Goal: Information Seeking & Learning: Learn about a topic

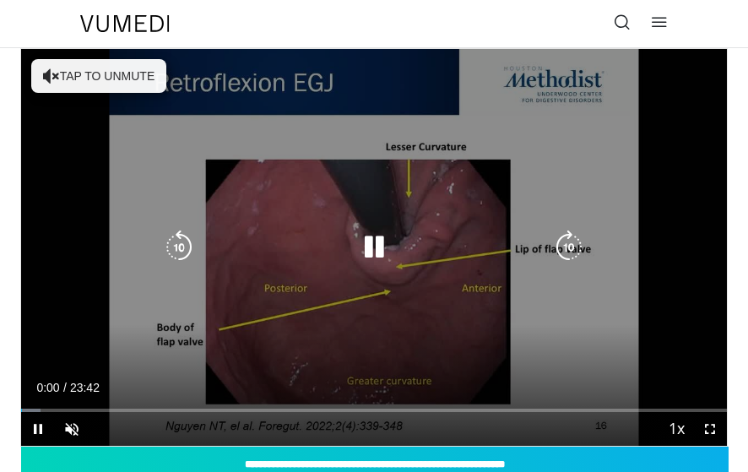
click at [505, 256] on div "Video Player" at bounding box center [374, 247] width 424 height 34
click at [390, 262] on icon "Video Player" at bounding box center [374, 247] width 34 height 34
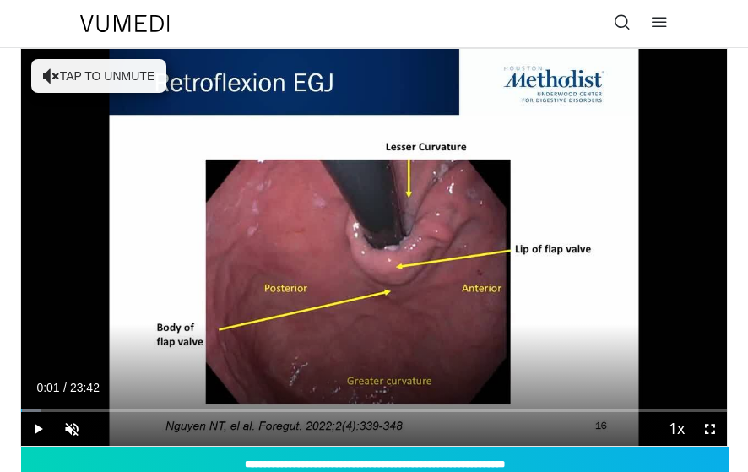
click at [630, 14] on link at bounding box center [622, 24] width 34 height 34
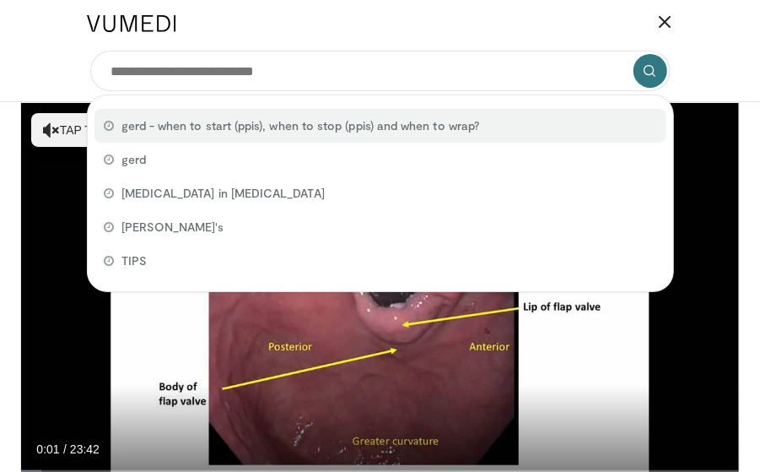
click at [504, 131] on div "gerd - when to start (ppis), when to stop (ppis) and when to wrap?" at bounding box center [381, 126] width 572 height 34
type input "**********"
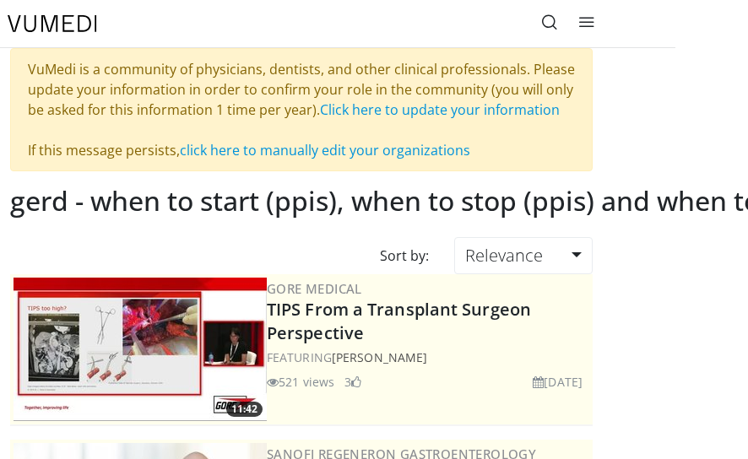
scroll to position [0, 186]
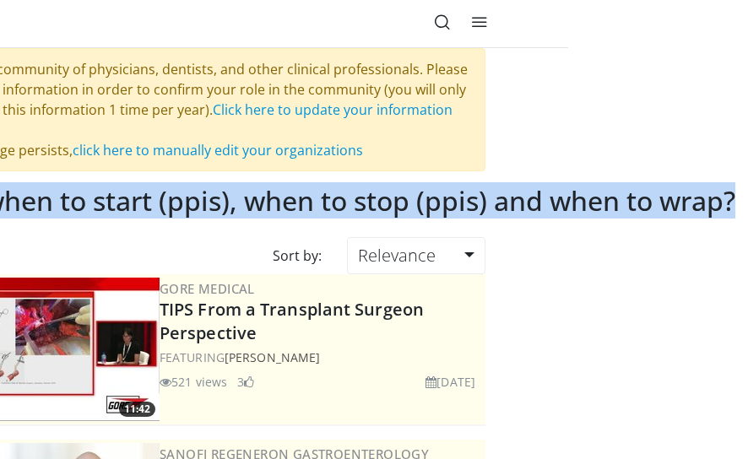
drag, startPoint x: 87, startPoint y: 195, endPoint x: 729, endPoint y: 204, distance: 642.2
click at [729, 204] on h2 "gerd - when to start (ppis), when to stop (ppis) and when to wrap?" at bounding box center [319, 201] width 832 height 32
copy h2 "gerd - when to start (ppis), when to stop (ppis) and when to wrap?"
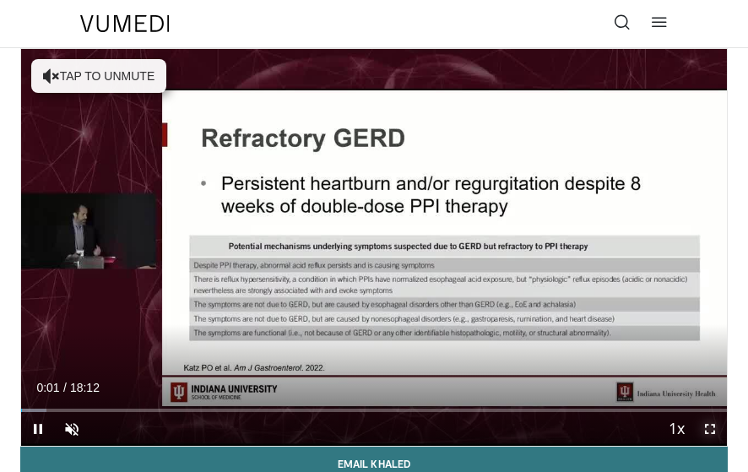
click at [703, 434] on span "Video Player" at bounding box center [710, 429] width 34 height 34
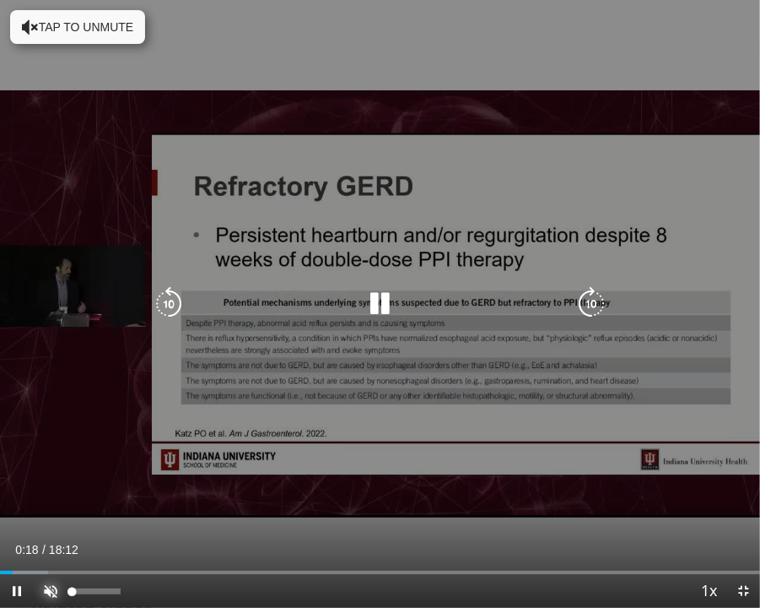
click at [57, 471] on span "Video Player" at bounding box center [51, 591] width 34 height 34
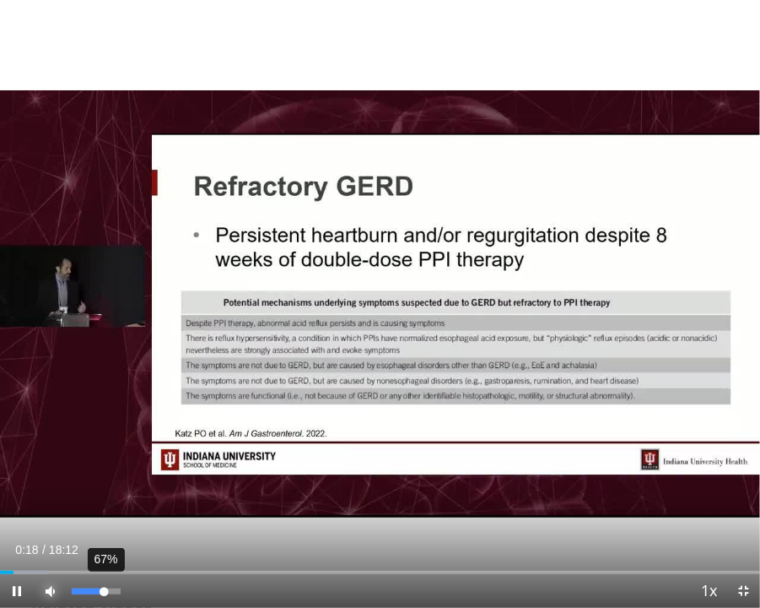
click at [104, 471] on div "67%" at bounding box center [96, 591] width 48 height 6
click at [94, 471] on div "46%" at bounding box center [96, 591] width 48 height 6
click at [89, 471] on div "Volume Level" at bounding box center [83, 591] width 22 height 6
click at [83, 471] on div "25%" at bounding box center [96, 591] width 59 height 34
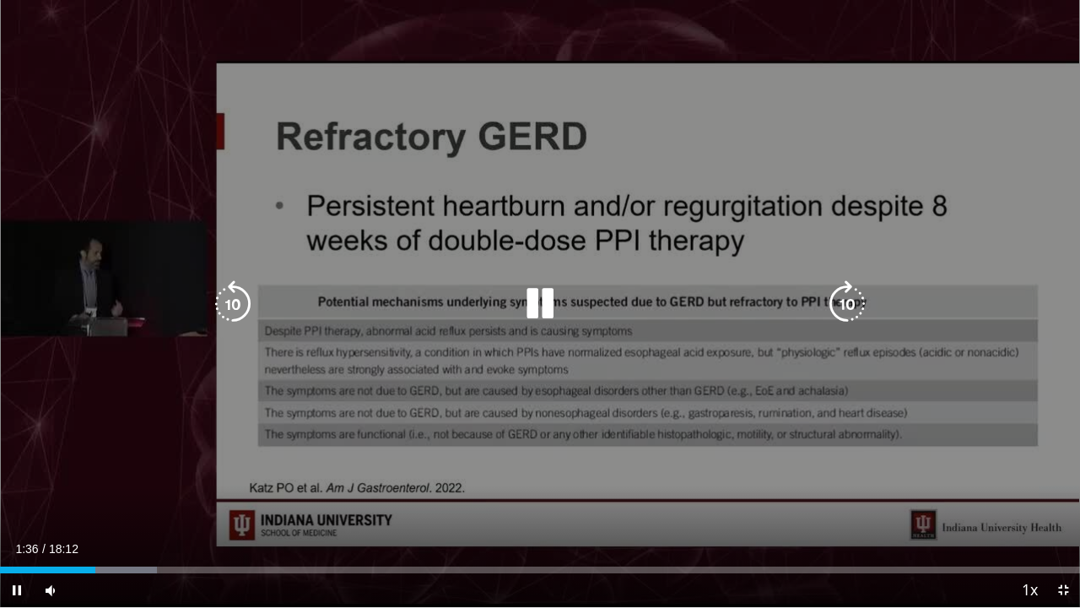
click at [541, 304] on icon "Video Player" at bounding box center [539, 303] width 47 height 47
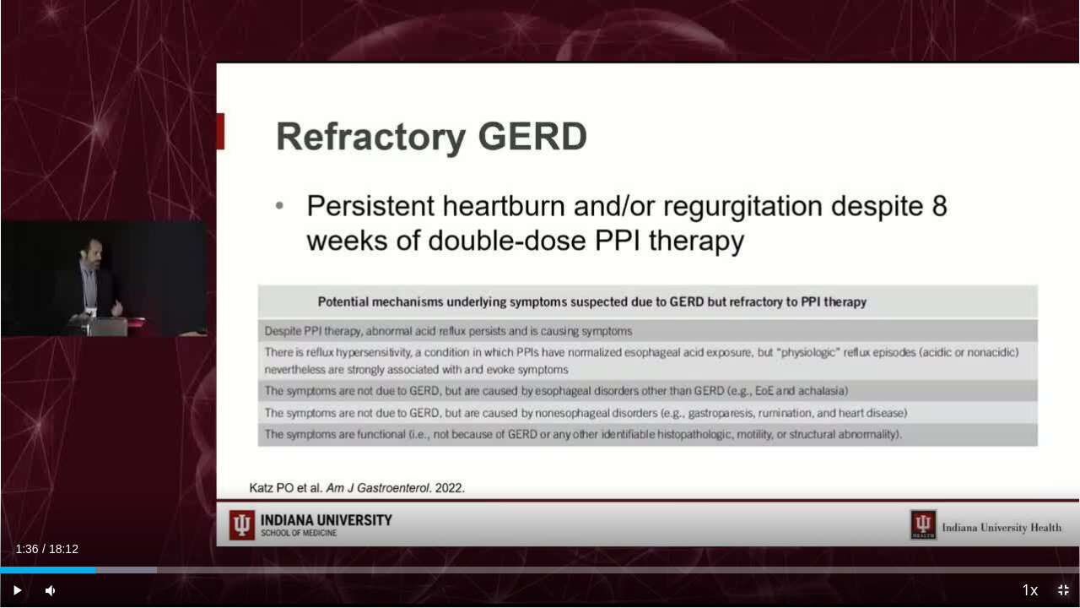
click at [747, 471] on span "Video Player" at bounding box center [1063, 590] width 34 height 34
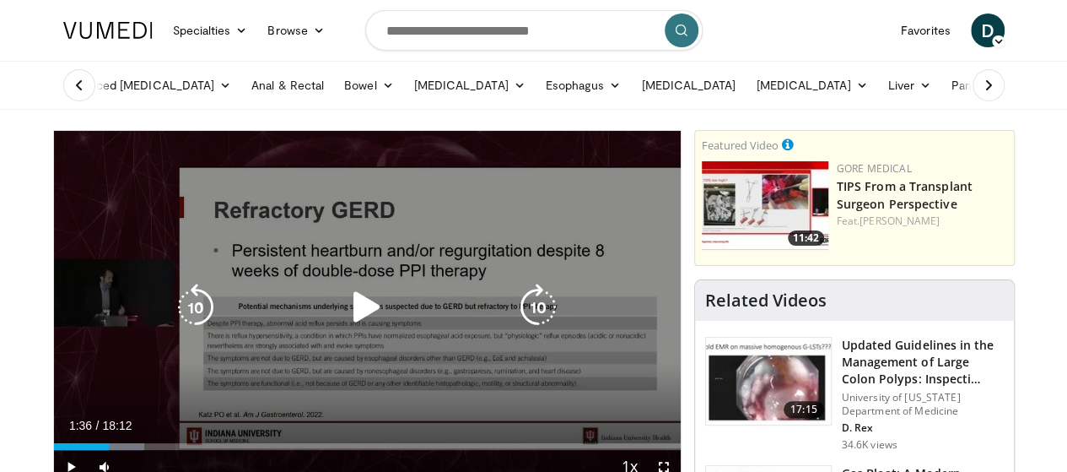
click at [471, 282] on div "10 seconds Tap to unmute" at bounding box center [367, 307] width 627 height 353
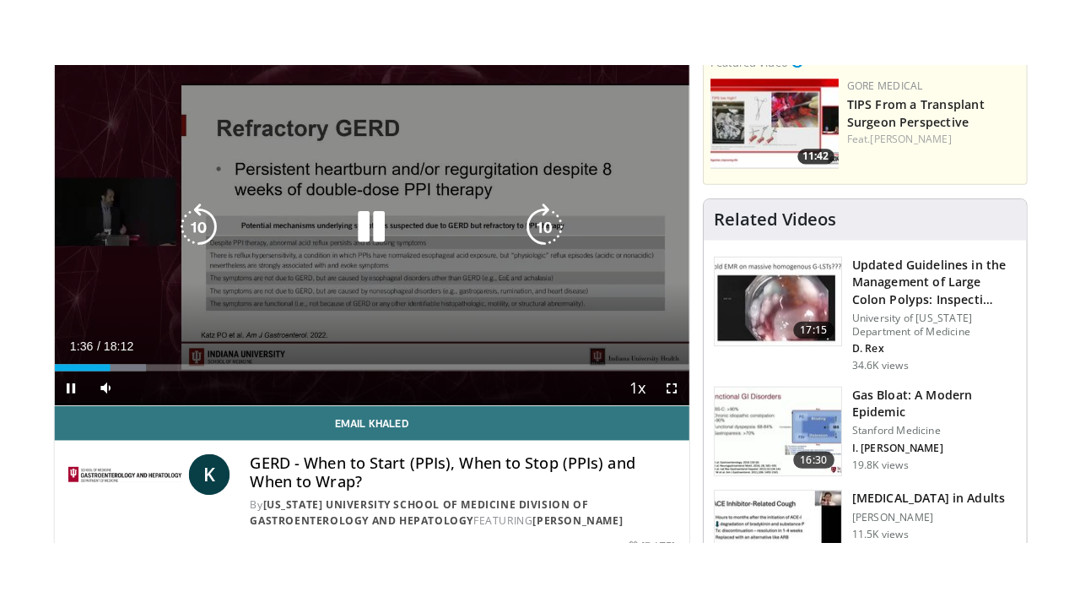
scroll to position [149, 0]
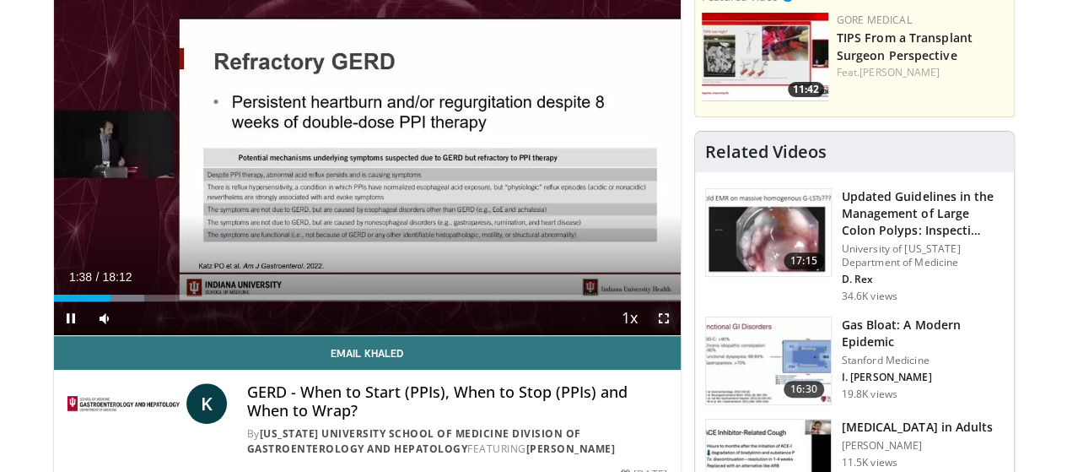
click at [670, 335] on span "Video Player" at bounding box center [664, 318] width 34 height 34
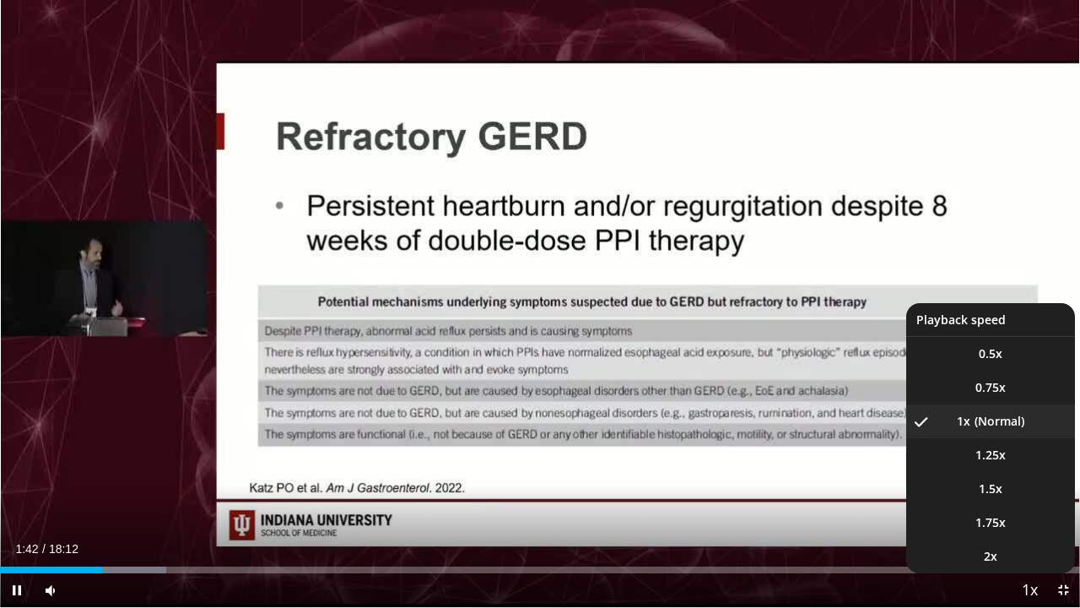
click at [747, 471] on span "Video Player" at bounding box center [1030, 591] width 24 height 34
click at [747, 467] on li "1.25x" at bounding box center [990, 455] width 169 height 34
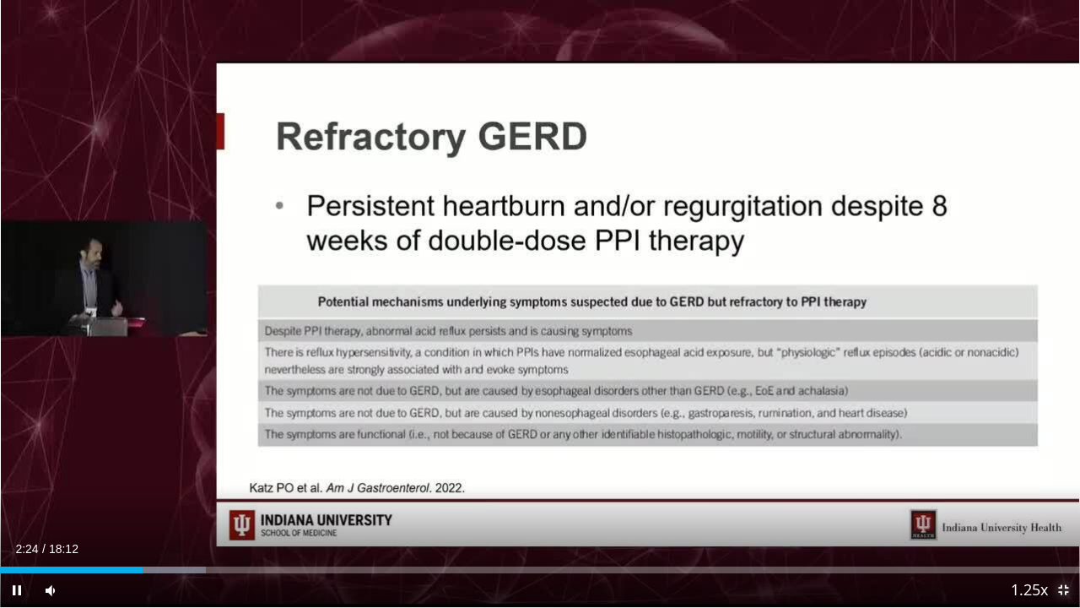
click at [747, 471] on span "Video Player" at bounding box center [1063, 590] width 34 height 34
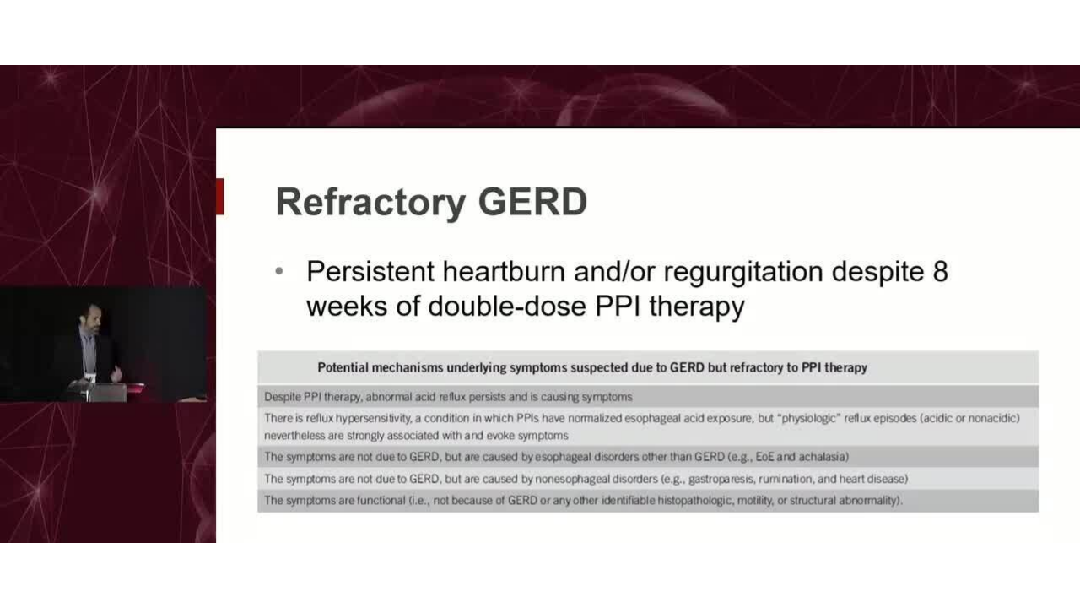
scroll to position [159, 0]
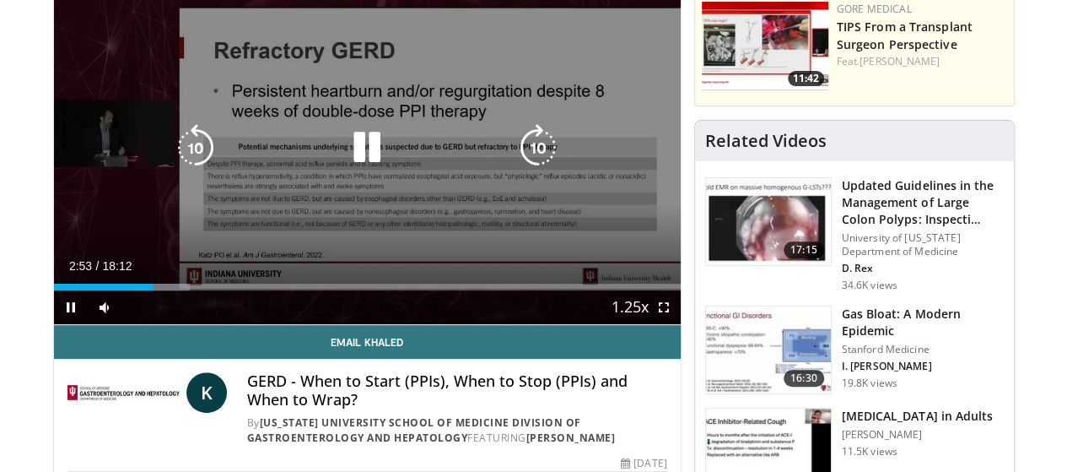
click at [176, 171] on icon "Video Player" at bounding box center [195, 147] width 47 height 47
click at [538, 170] on icon "Video Player" at bounding box center [538, 147] width 47 height 47
click at [343, 154] on icon "Video Player" at bounding box center [366, 147] width 47 height 47
click at [172, 165] on icon "Video Player" at bounding box center [195, 147] width 47 height 47
click at [174, 160] on icon "Video Player" at bounding box center [195, 147] width 47 height 47
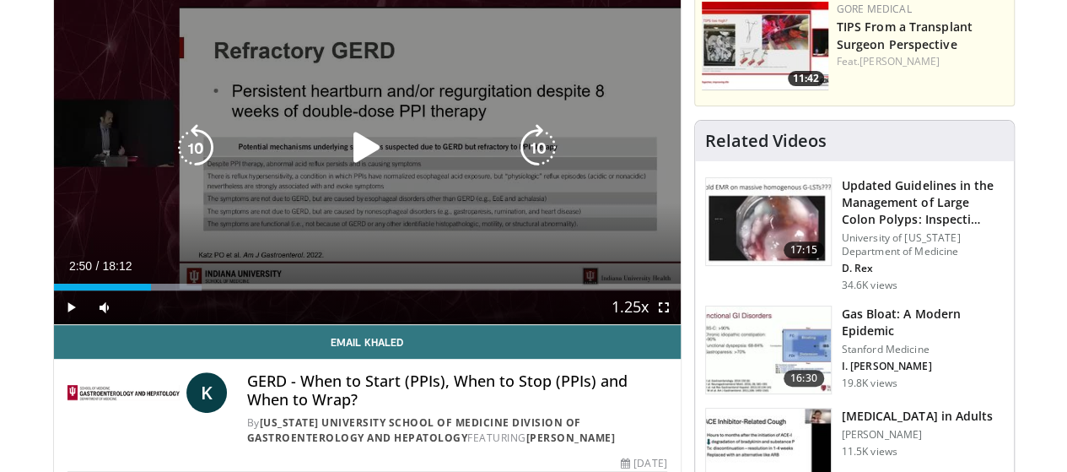
click at [343, 171] on icon "Video Player" at bounding box center [366, 147] width 47 height 47
click at [525, 163] on icon "Video Player" at bounding box center [538, 147] width 47 height 47
click at [172, 165] on icon "Video Player" at bounding box center [195, 147] width 47 height 47
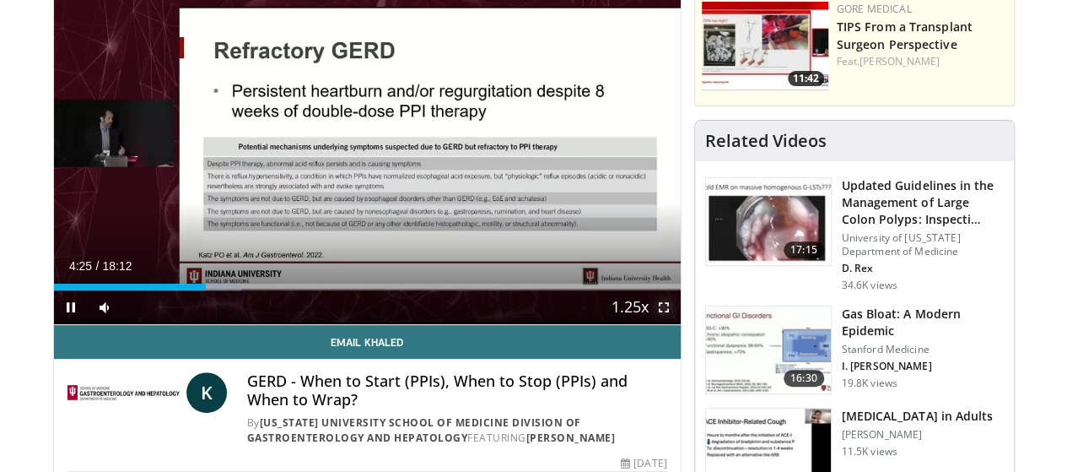
click at [681, 324] on span "Video Player" at bounding box center [664, 307] width 34 height 34
click at [671, 324] on span "Video Player" at bounding box center [664, 307] width 34 height 34
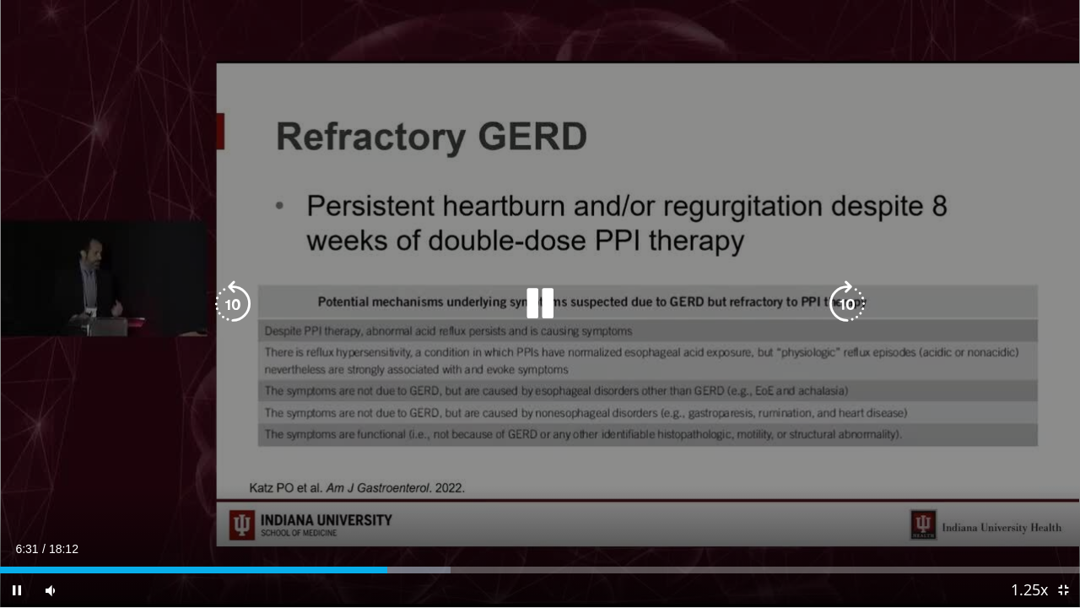
click at [747, 235] on div "20 seconds Tap to unmute" at bounding box center [540, 303] width 1080 height 607
drag, startPoint x: 787, startPoint y: 235, endPoint x: 491, endPoint y: 354, distance: 319.5
click at [491, 354] on div "20 seconds Tap to unmute" at bounding box center [540, 303] width 1080 height 607
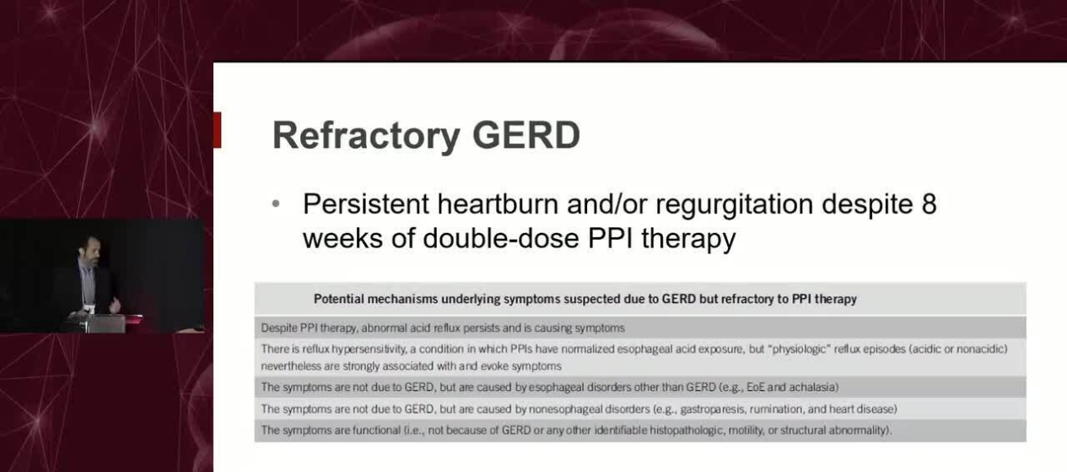
scroll to position [0, 0]
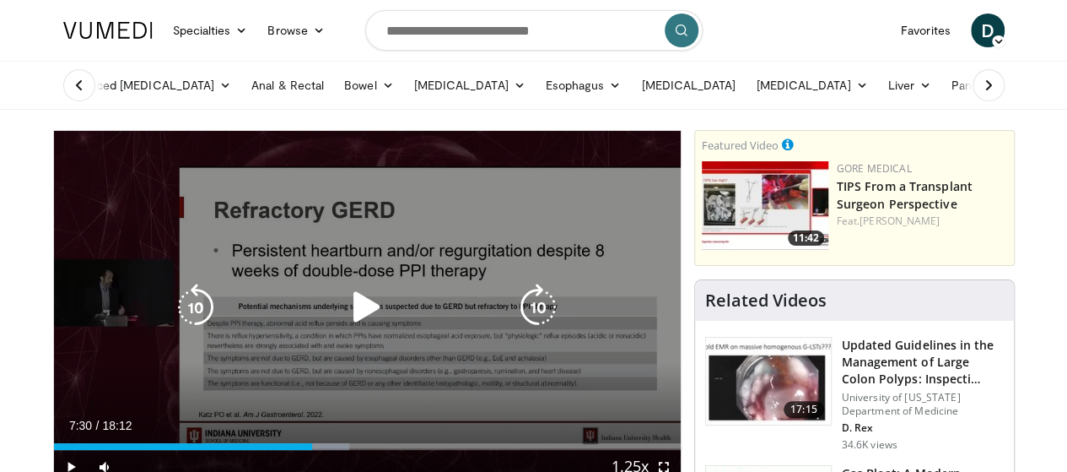
click at [184, 322] on icon "Video Player" at bounding box center [195, 307] width 47 height 47
click at [181, 321] on icon "Video Player" at bounding box center [195, 307] width 47 height 47
click at [172, 312] on icon "Video Player" at bounding box center [195, 307] width 47 height 47
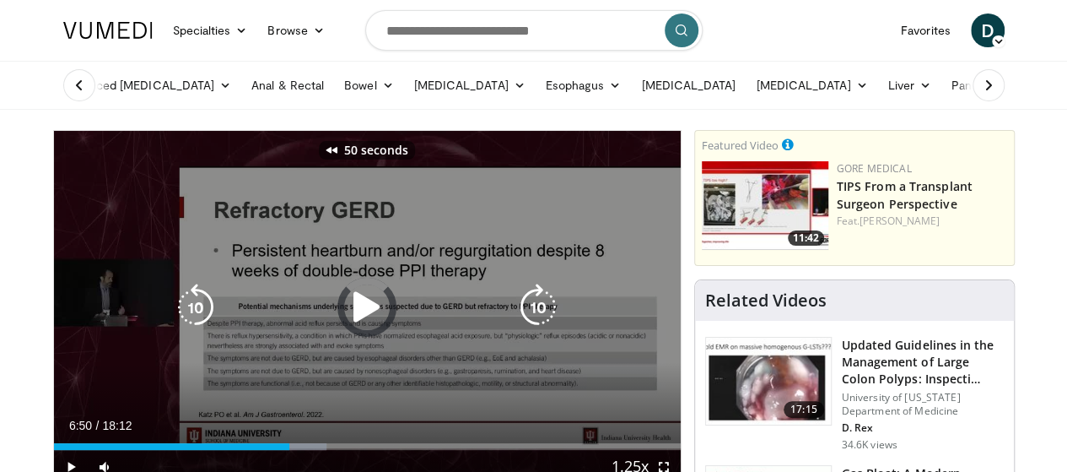
click at [172, 312] on icon "Video Player" at bounding box center [195, 307] width 47 height 47
click at [526, 308] on icon "Video Player" at bounding box center [538, 307] width 47 height 47
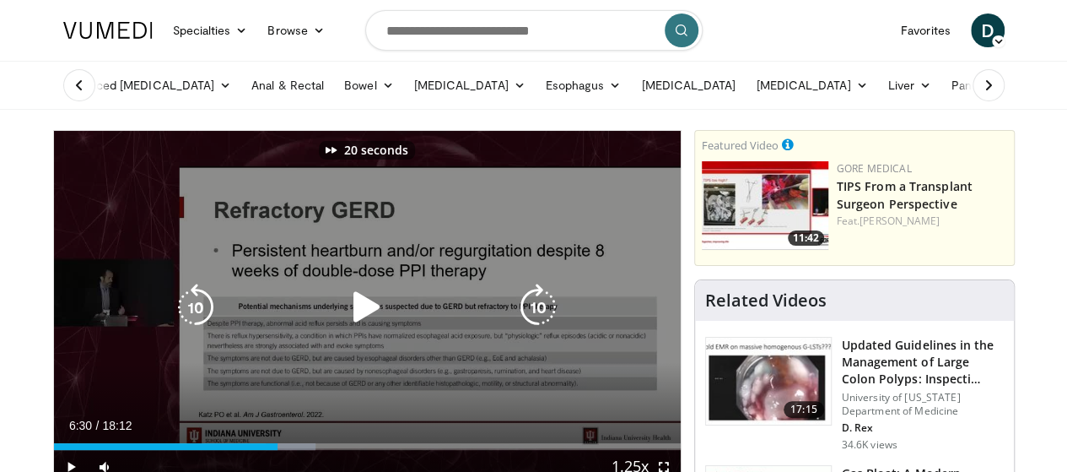
click at [343, 322] on icon "Video Player" at bounding box center [366, 307] width 47 height 47
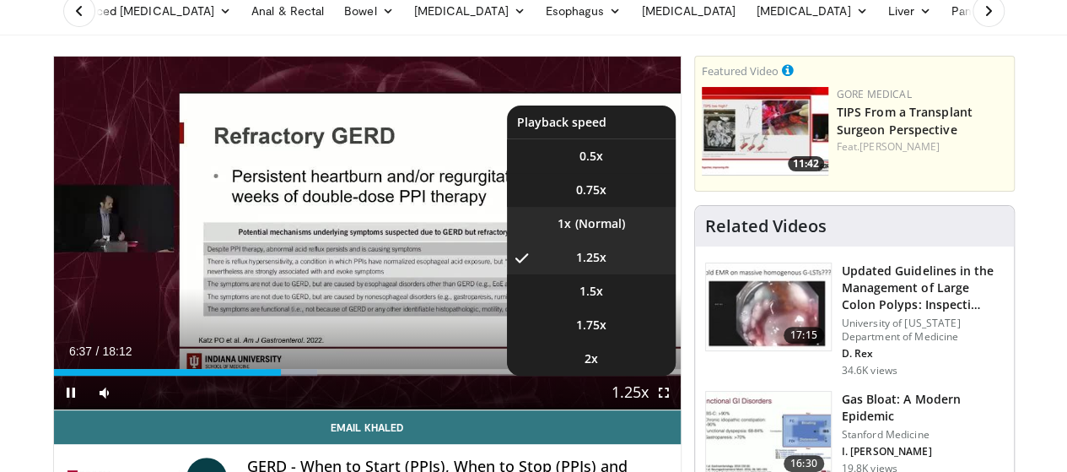
click at [626, 240] on li "1x" at bounding box center [591, 224] width 169 height 34
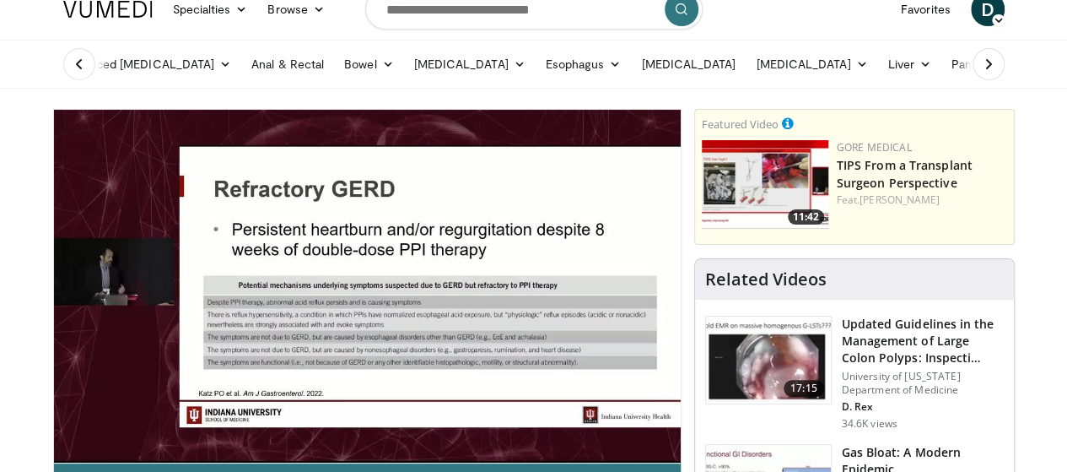
scroll to position [22, 0]
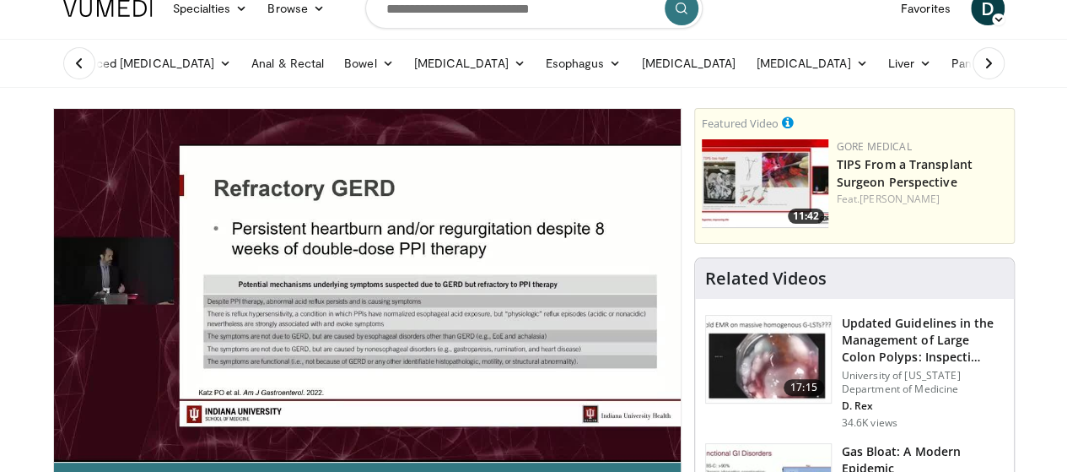
click at [351, 289] on div "20 seconds Tap to unmute" at bounding box center [367, 285] width 627 height 353
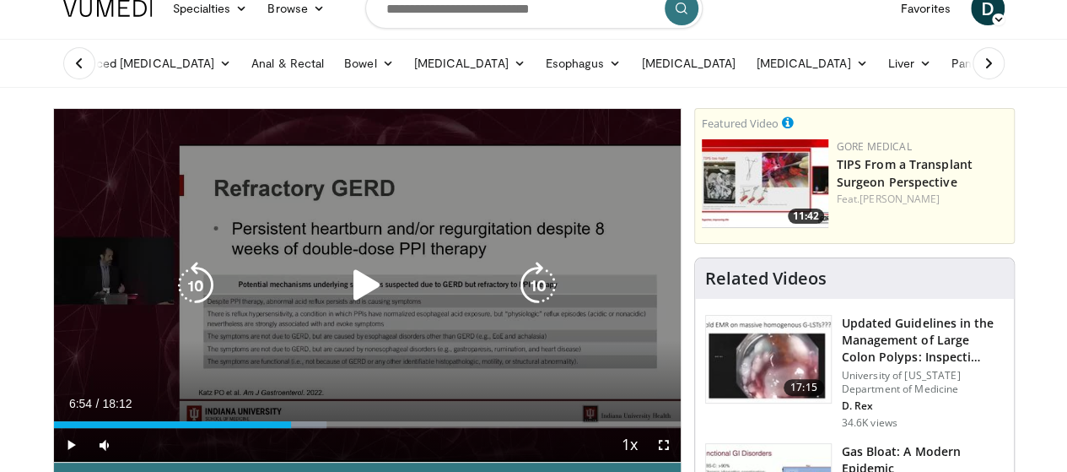
click at [627, 232] on div "20 seconds Tap to unmute" at bounding box center [367, 285] width 627 height 353
click at [360, 297] on icon "Video Player" at bounding box center [366, 285] width 47 height 47
click at [353, 294] on icon "Video Player" at bounding box center [366, 285] width 47 height 47
click at [539, 301] on icon "Video Player" at bounding box center [538, 285] width 47 height 47
click at [368, 298] on icon "Video Player" at bounding box center [366, 285] width 47 height 47
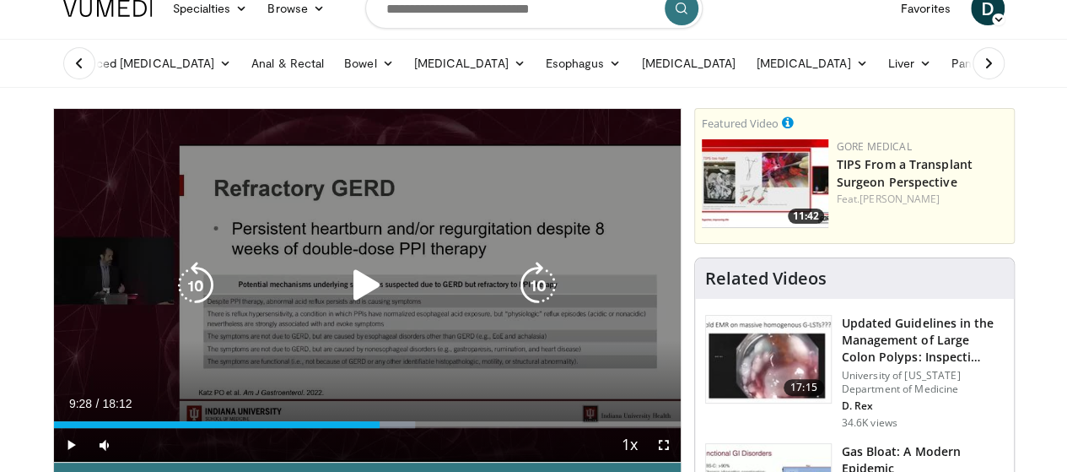
click at [292, 197] on div "10 seconds Tap to unmute" at bounding box center [367, 285] width 627 height 353
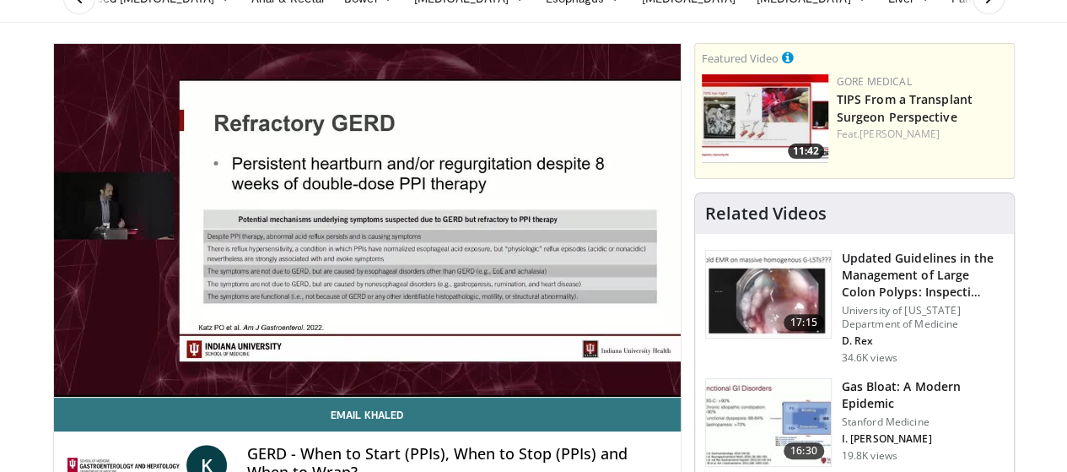
scroll to position [92, 0]
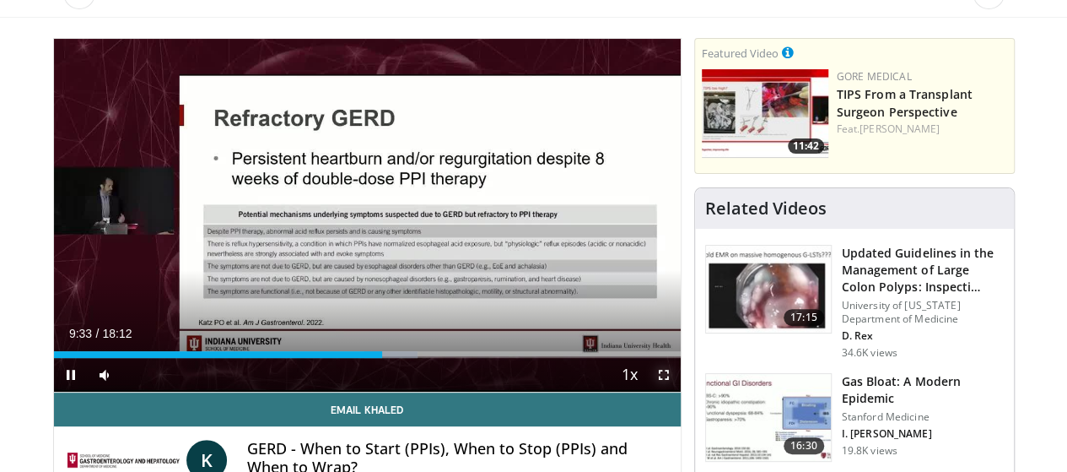
click at [673, 392] on span "Video Player" at bounding box center [664, 375] width 34 height 34
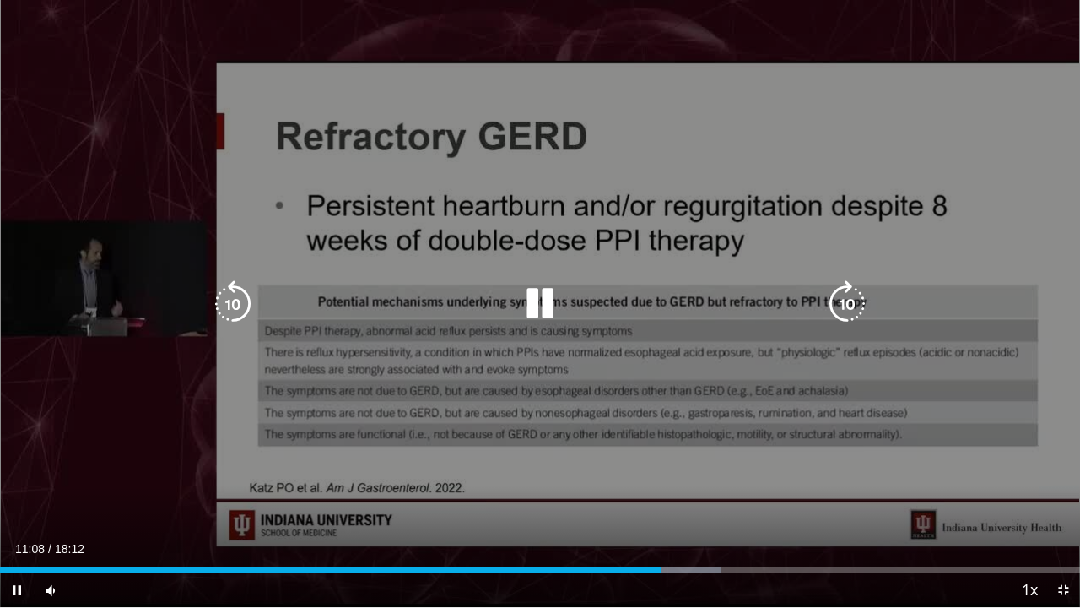
click at [548, 310] on icon "Video Player" at bounding box center [539, 303] width 47 height 47
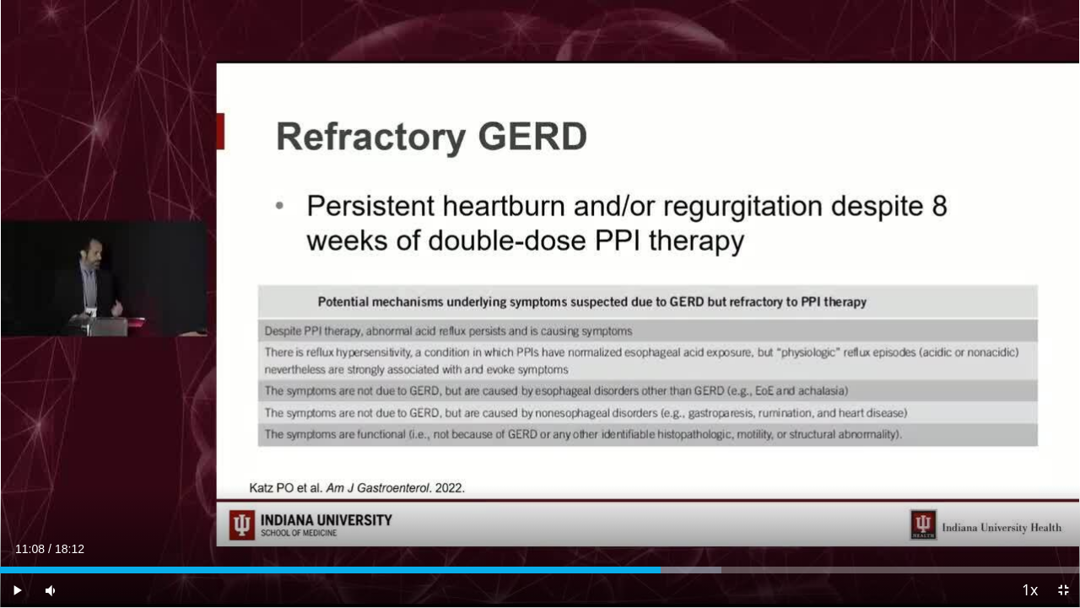
click at [548, 310] on div "10 seconds Tap to unmute" at bounding box center [540, 303] width 1080 height 607
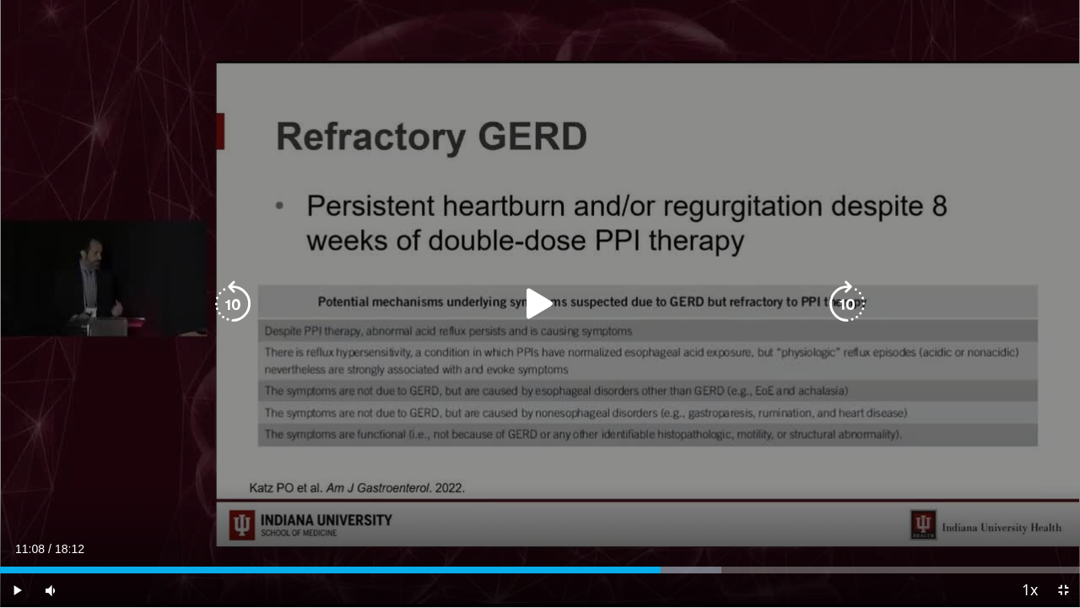
click at [529, 300] on icon "Video Player" at bounding box center [539, 303] width 47 height 47
click at [747, 290] on icon "Video Player" at bounding box center [847, 303] width 47 height 47
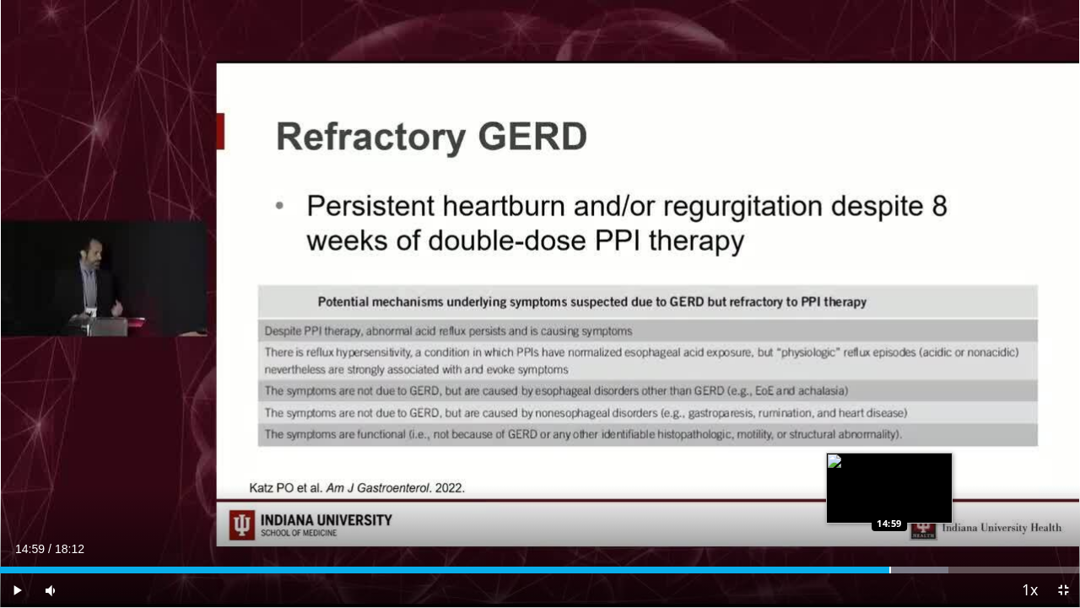
click at [747, 471] on div "Progress Bar" at bounding box center [890, 569] width 2 height 7
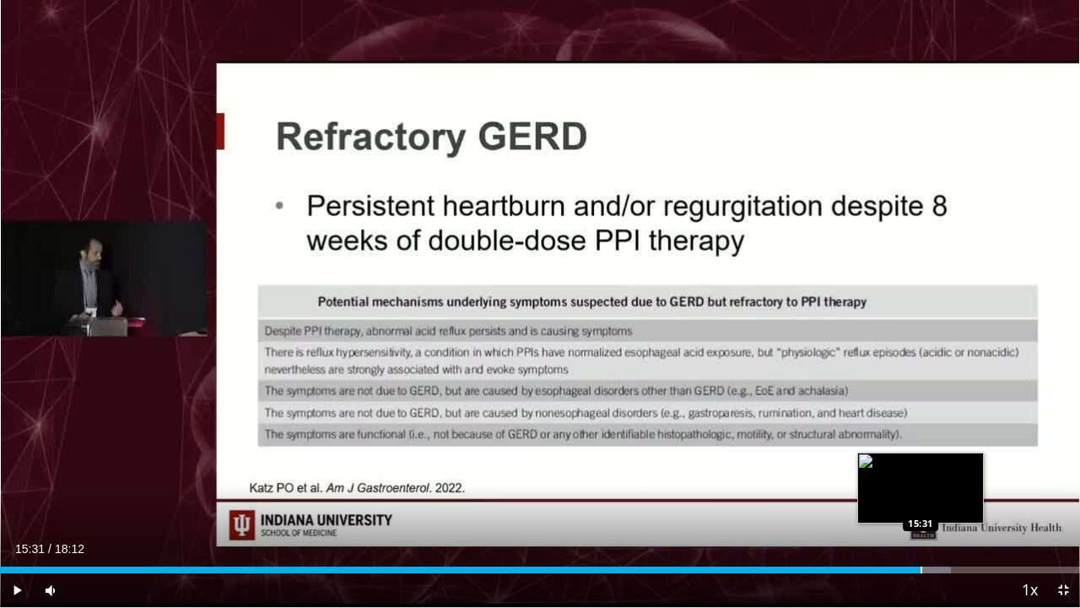
click at [747, 471] on div "Progress Bar" at bounding box center [922, 569] width 2 height 7
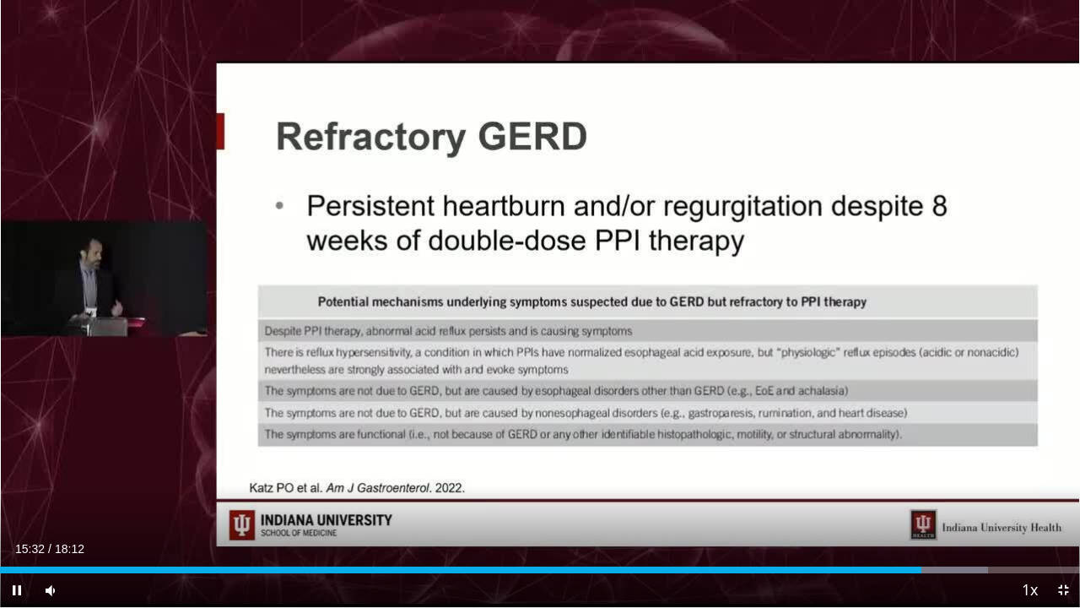
click at [747, 471] on div "Current Time 15:32 / Duration 18:12 Pause Skip Backward Skip Forward Mute 56% L…" at bounding box center [540, 590] width 1080 height 34
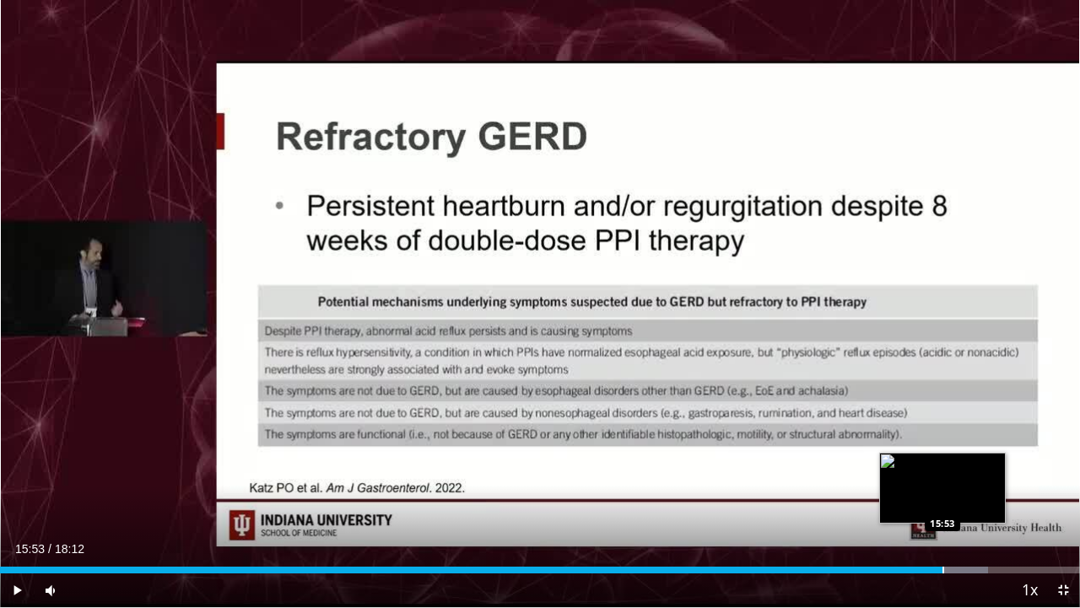
click at [747, 471] on div "Progress Bar" at bounding box center [944, 569] width 2 height 7
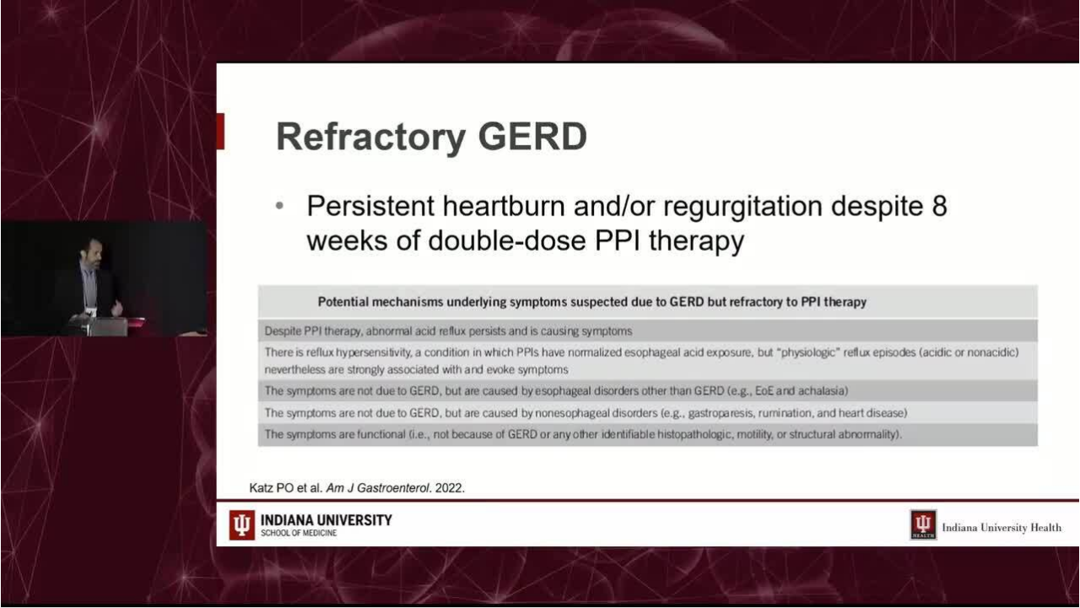
click at [747, 471] on video-js "**********" at bounding box center [540, 304] width 1080 height 608
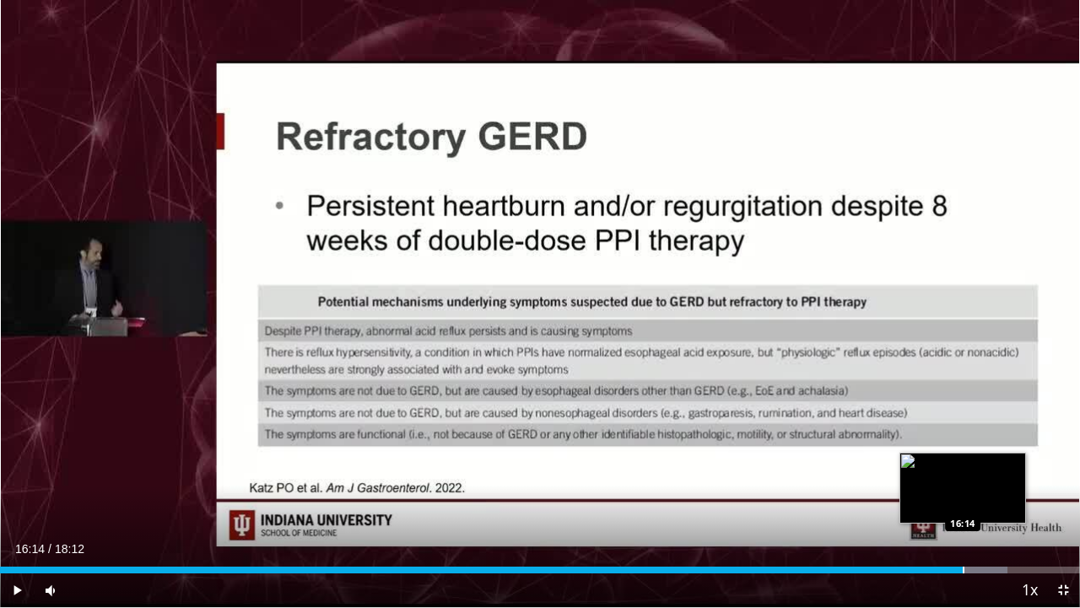
click at [747, 471] on div "Progress Bar" at bounding box center [964, 569] width 2 height 7
click at [747, 471] on div "Loaded : 95.15% 16:15 16:25" at bounding box center [540, 565] width 1080 height 16
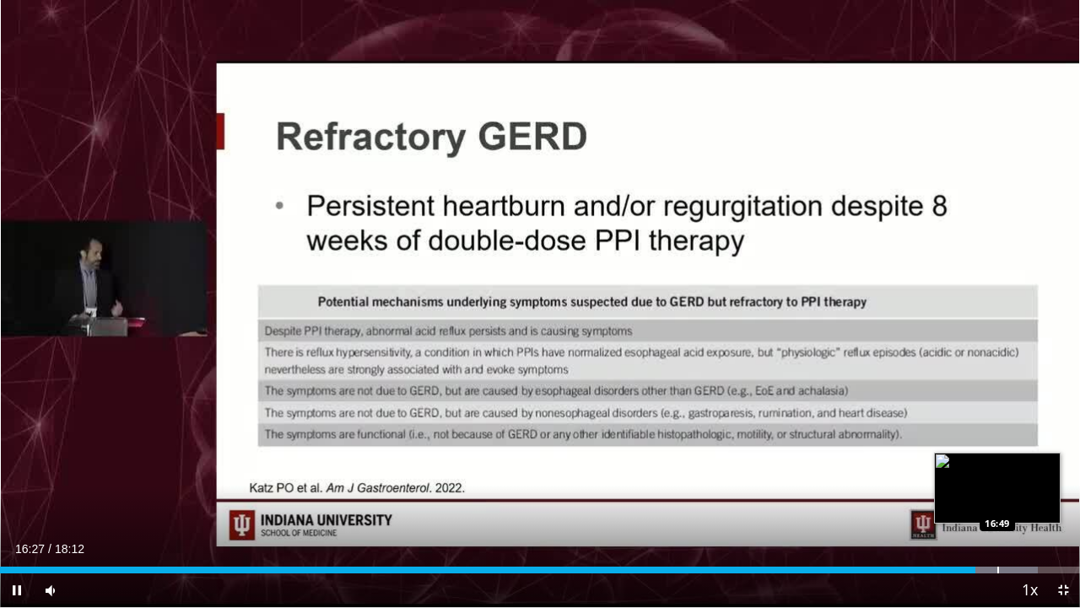
click at [747, 471] on div "Loaded : 96.07% 16:27 16:49" at bounding box center [540, 565] width 1080 height 16
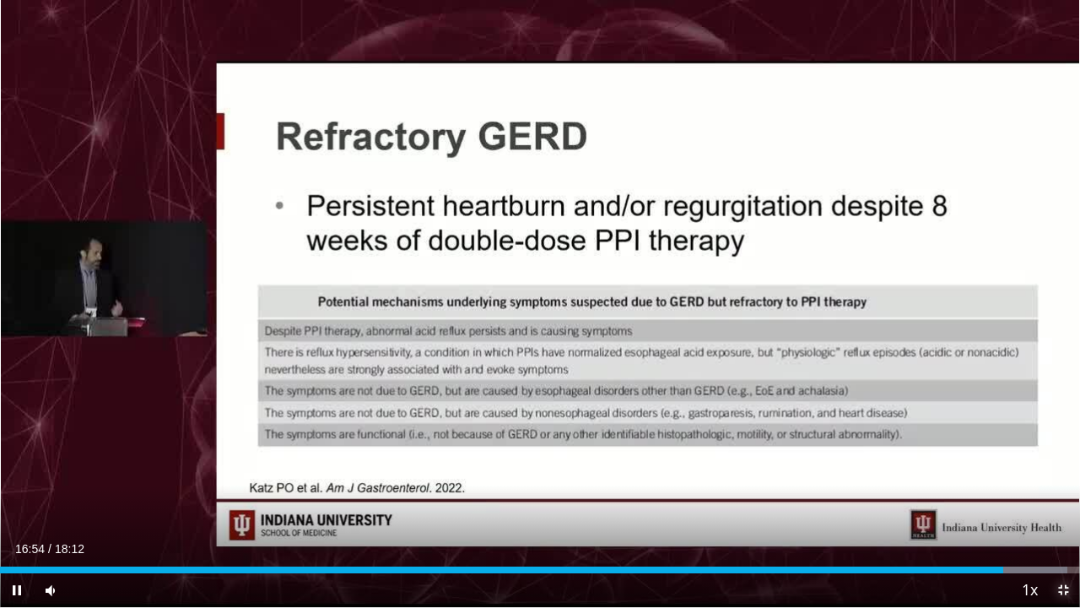
click at [747, 471] on span "Video Player" at bounding box center [1063, 590] width 34 height 34
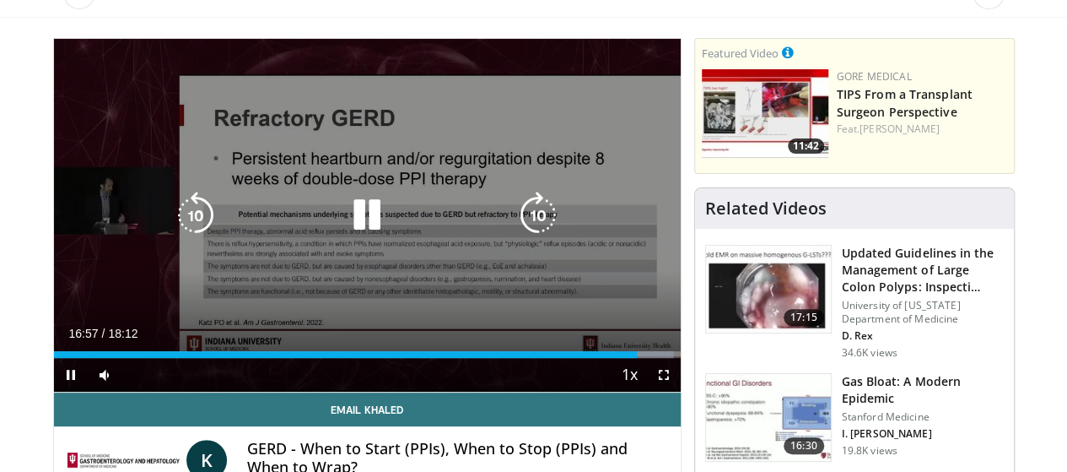
click at [343, 218] on icon "Video Player" at bounding box center [366, 215] width 47 height 47
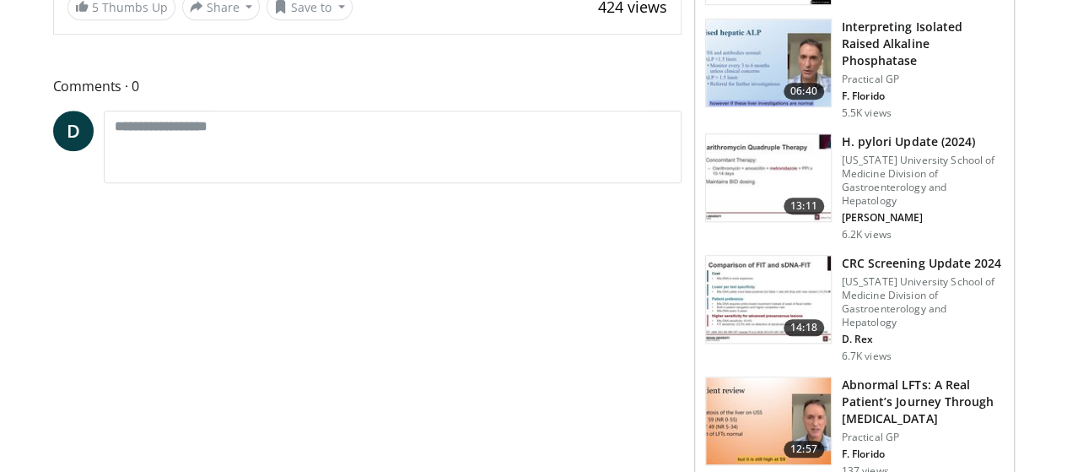
scroll to position [652, 0]
